Goal: Task Accomplishment & Management: Complete application form

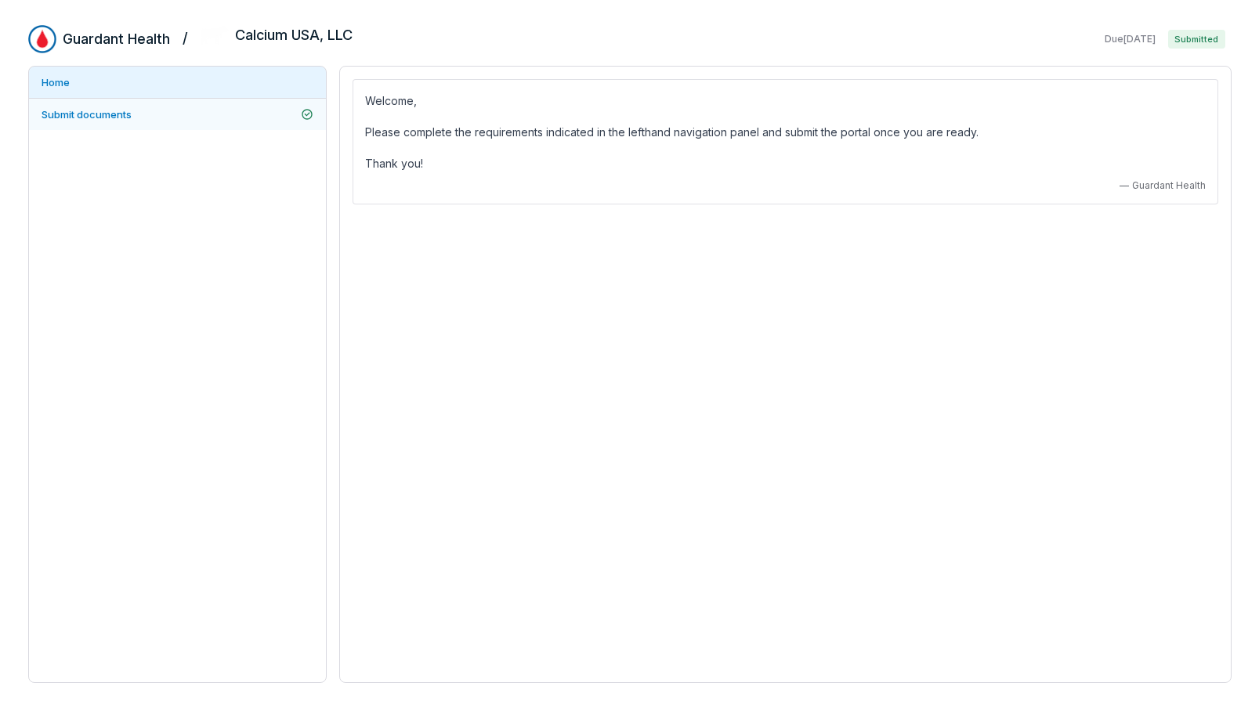
click at [81, 114] on span "Submit documents" at bounding box center [87, 114] width 90 height 13
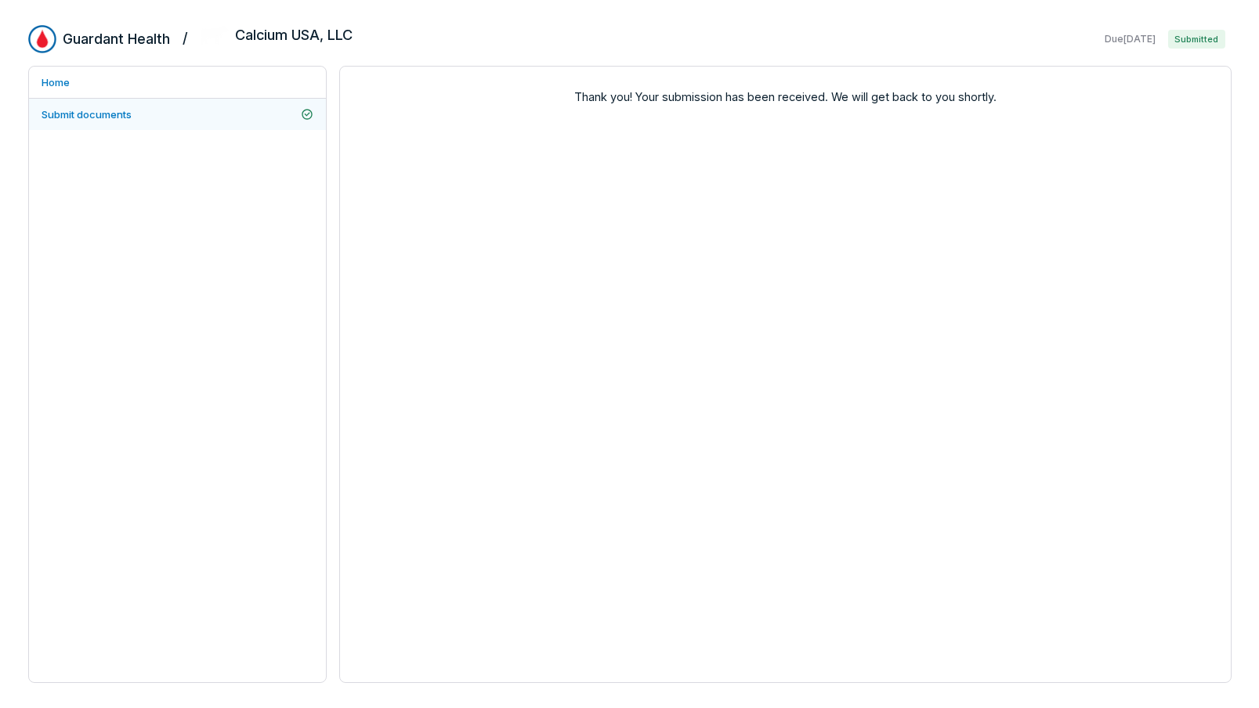
click at [118, 114] on span "Submit documents" at bounding box center [87, 114] width 90 height 13
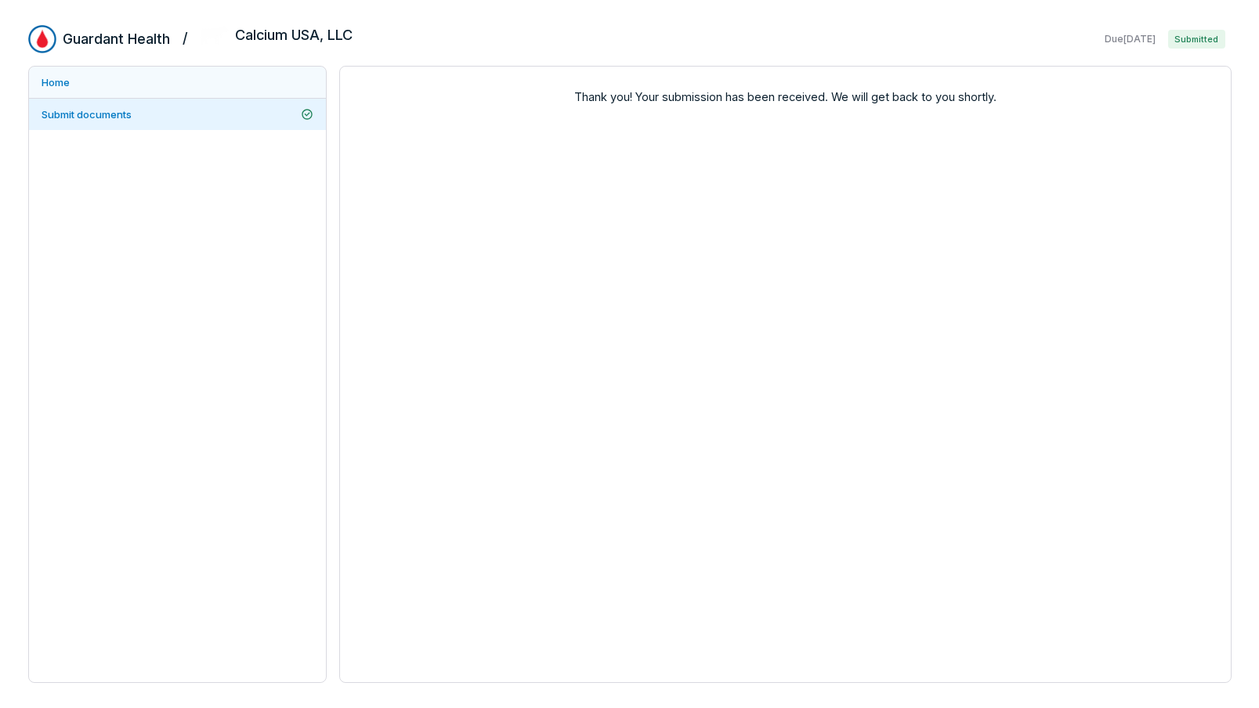
click at [63, 79] on link "Home" at bounding box center [177, 82] width 297 height 31
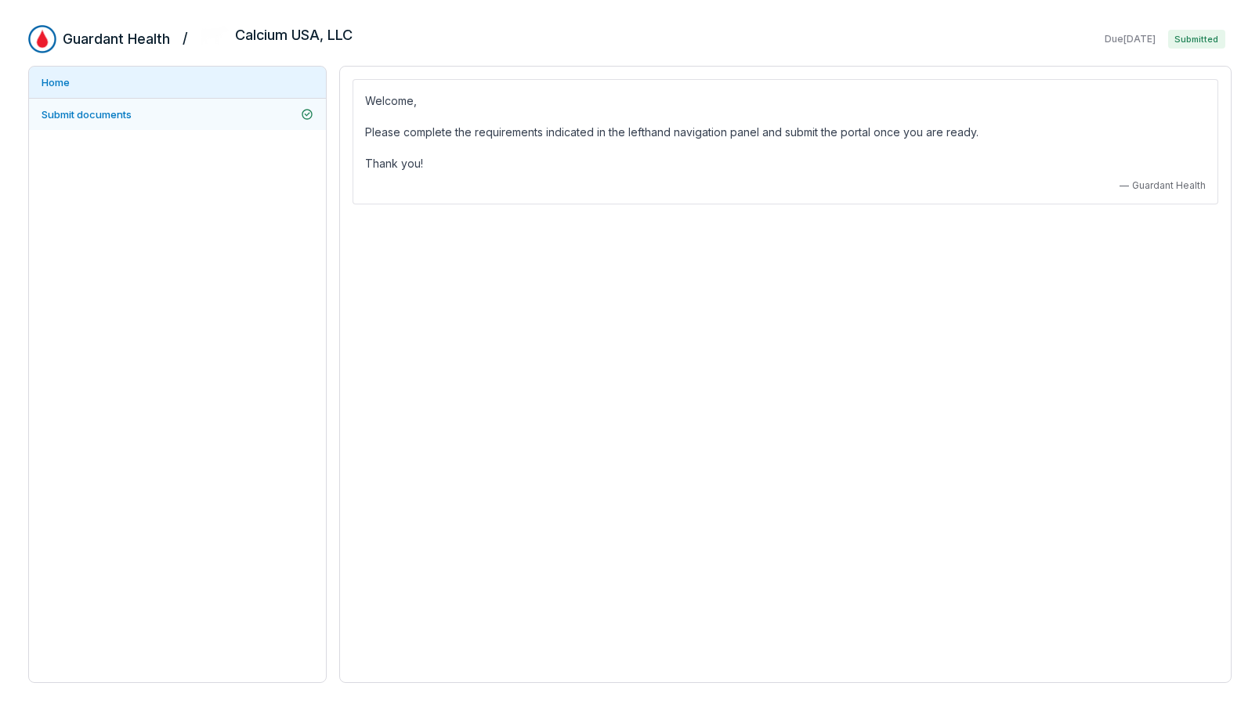
click at [85, 112] on span "Submit documents" at bounding box center [87, 114] width 90 height 13
